Goal: Entertainment & Leisure: Consume media (video, audio)

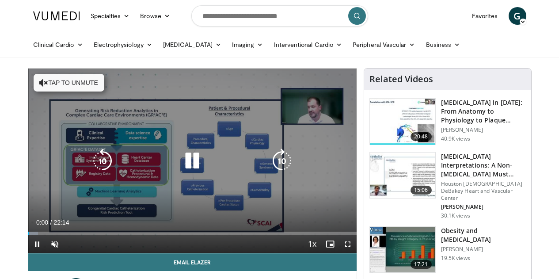
click at [188, 171] on icon "Video Player" at bounding box center [192, 161] width 25 height 25
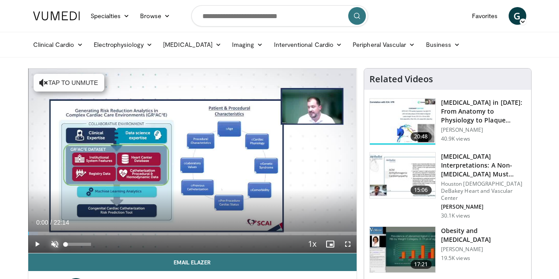
click at [46, 253] on span "Video Player" at bounding box center [55, 244] width 18 height 18
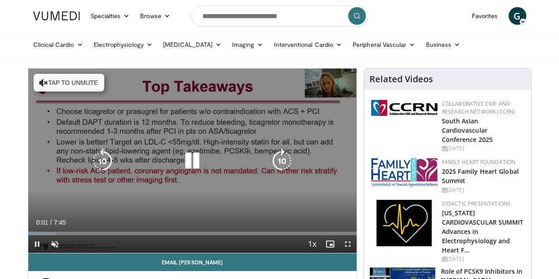
click at [184, 171] on icon "Video Player" at bounding box center [192, 161] width 25 height 25
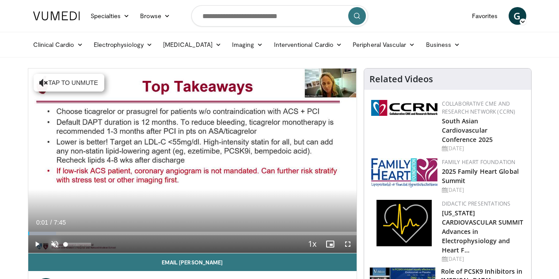
click at [46, 253] on span "Video Player" at bounding box center [55, 244] width 18 height 18
